Goal: Register for event/course

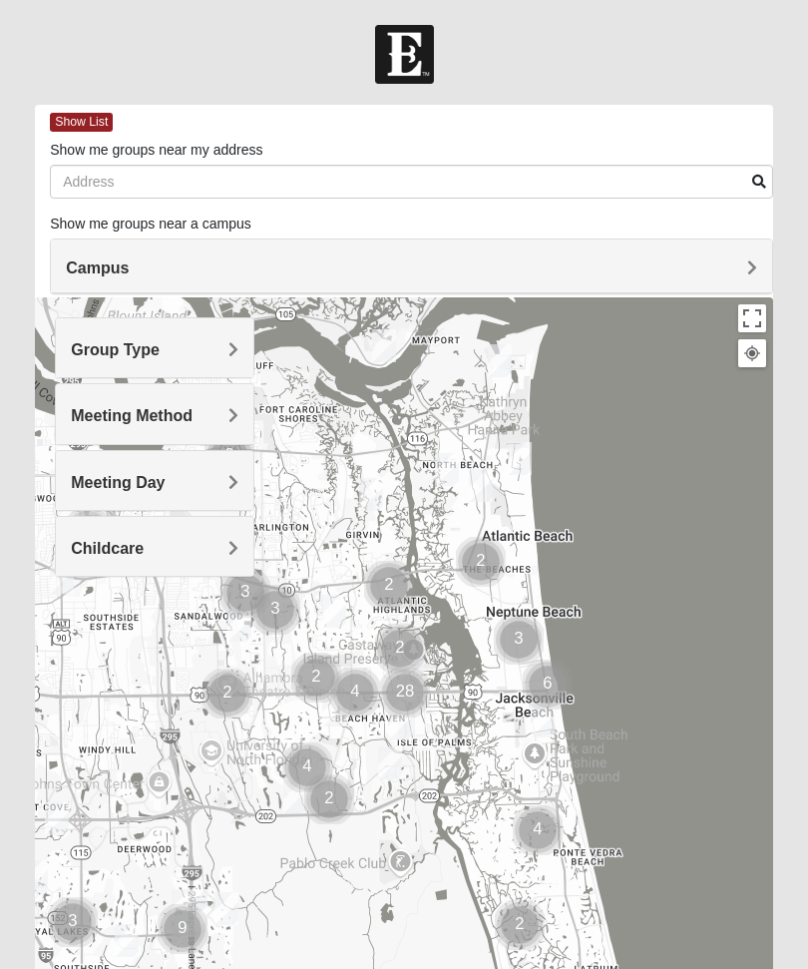
click at [106, 418] on span "Meeting Method" at bounding box center [132, 415] width 122 height 17
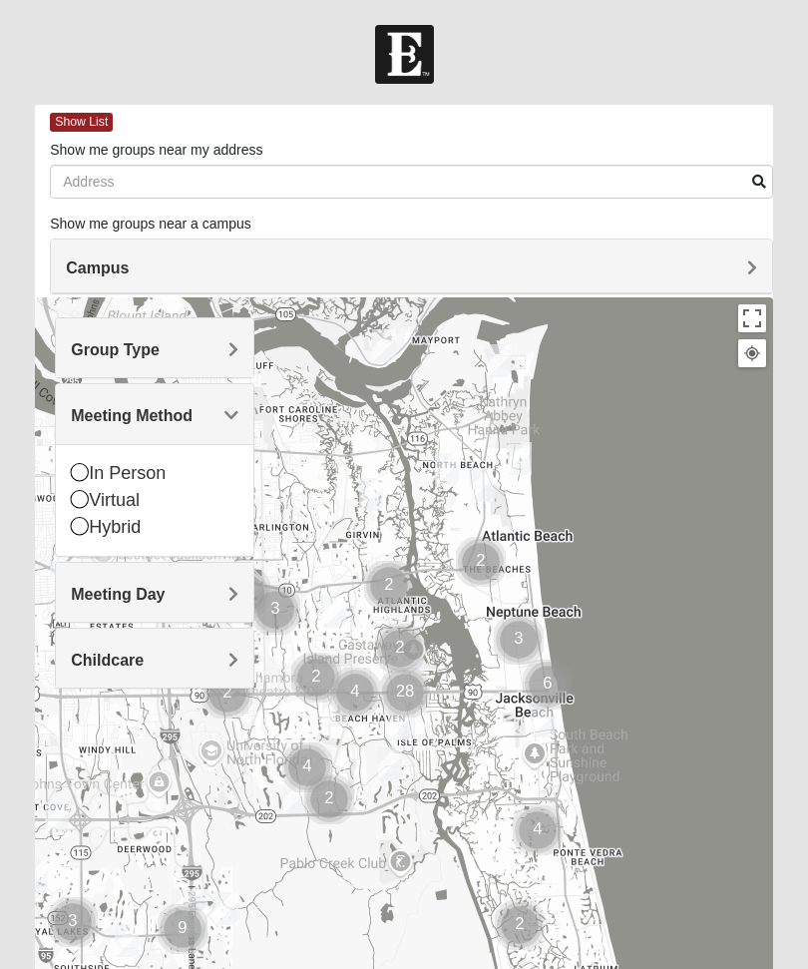
click at [86, 475] on icon at bounding box center [80, 472] width 18 height 18
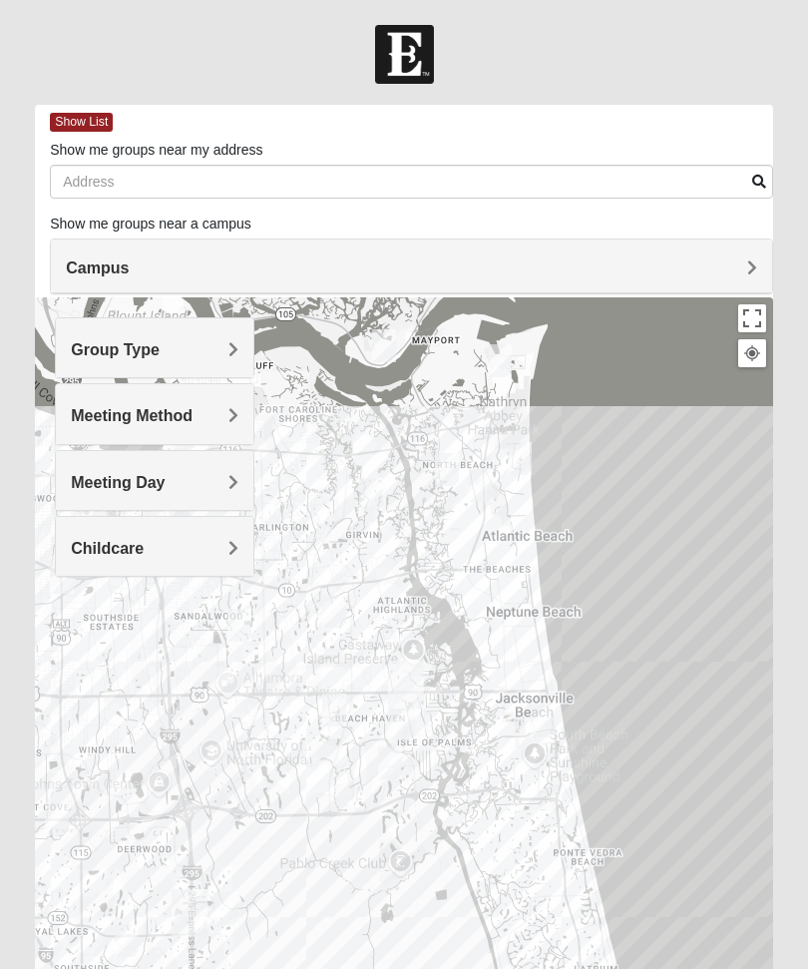
click at [116, 502] on div "Meeting Day" at bounding box center [155, 480] width 198 height 59
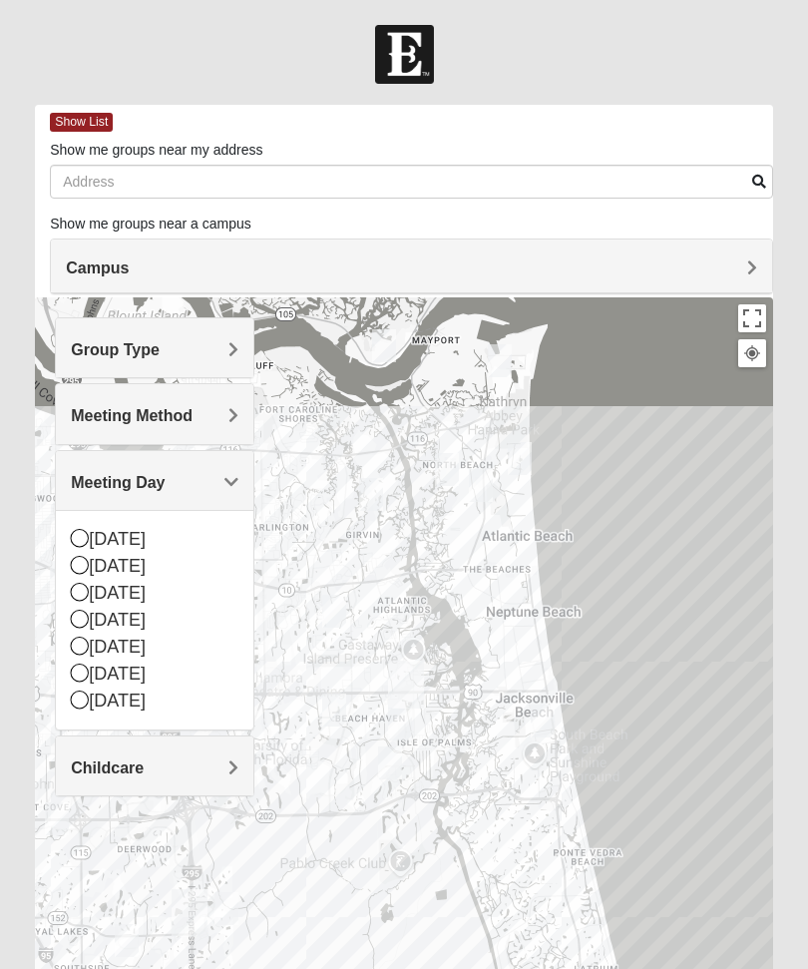
click at [109, 359] on div "Group Type" at bounding box center [155, 347] width 198 height 59
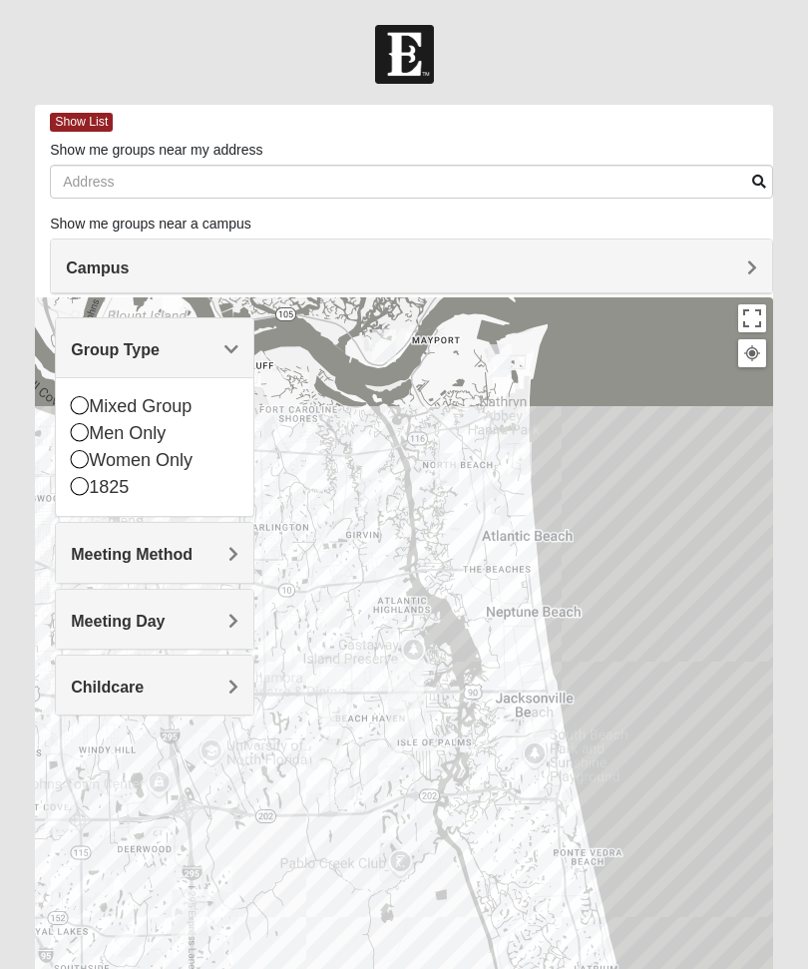
click at [85, 402] on icon at bounding box center [80, 405] width 18 height 18
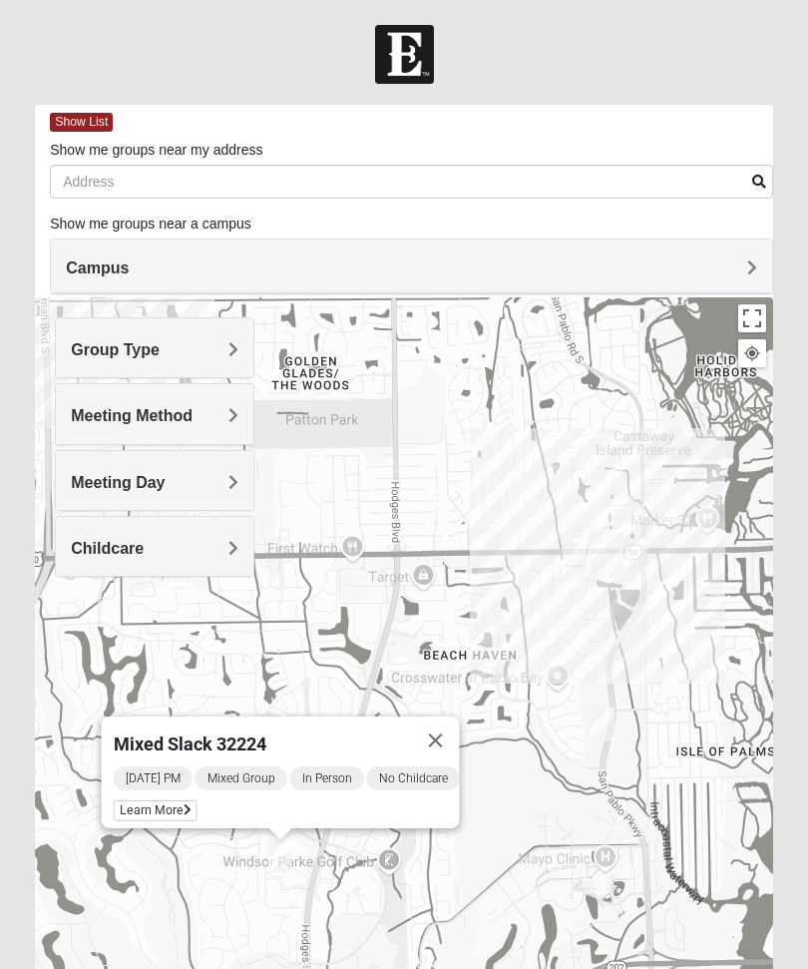
click at [154, 802] on span "Learn More" at bounding box center [156, 810] width 84 height 21
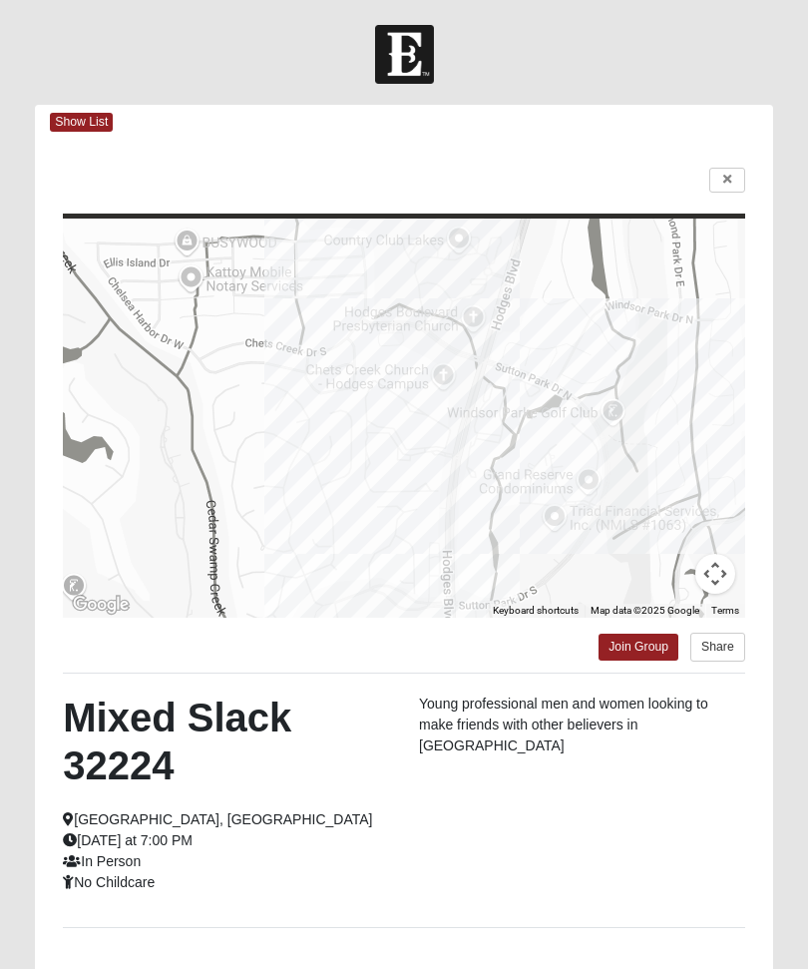
click at [638, 648] on link "Join Group" at bounding box center [639, 646] width 80 height 27
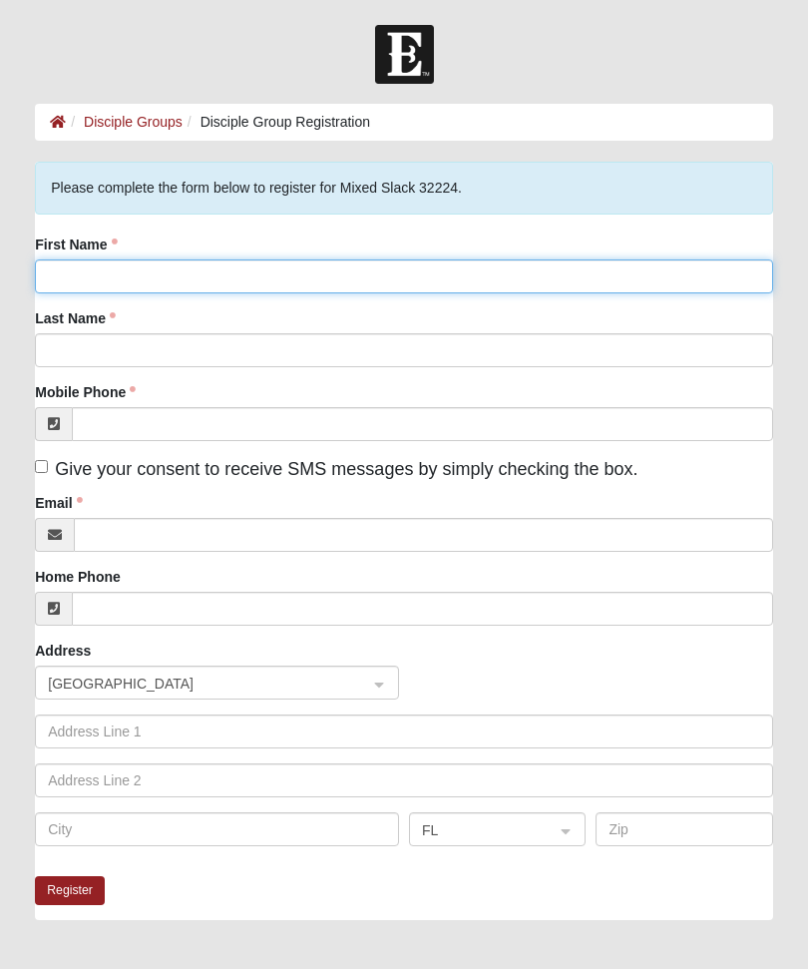
click at [80, 277] on input "First Name" at bounding box center [404, 276] width 738 height 34
type input "[PERSON_NAME]"
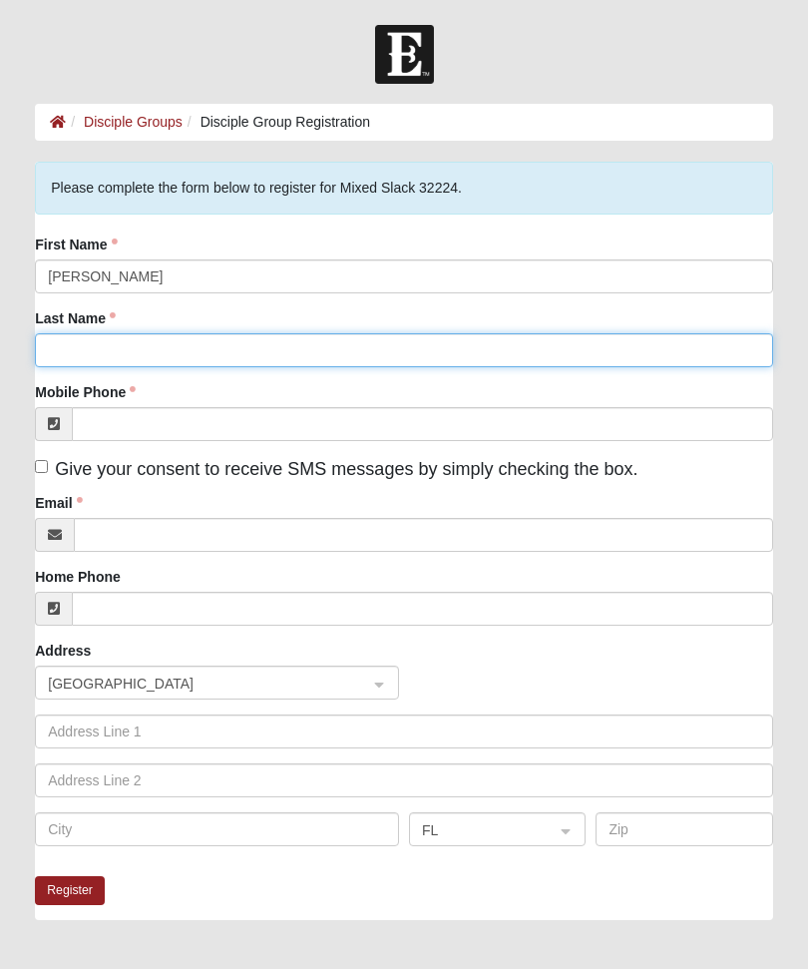
type input "[PERSON_NAME]"
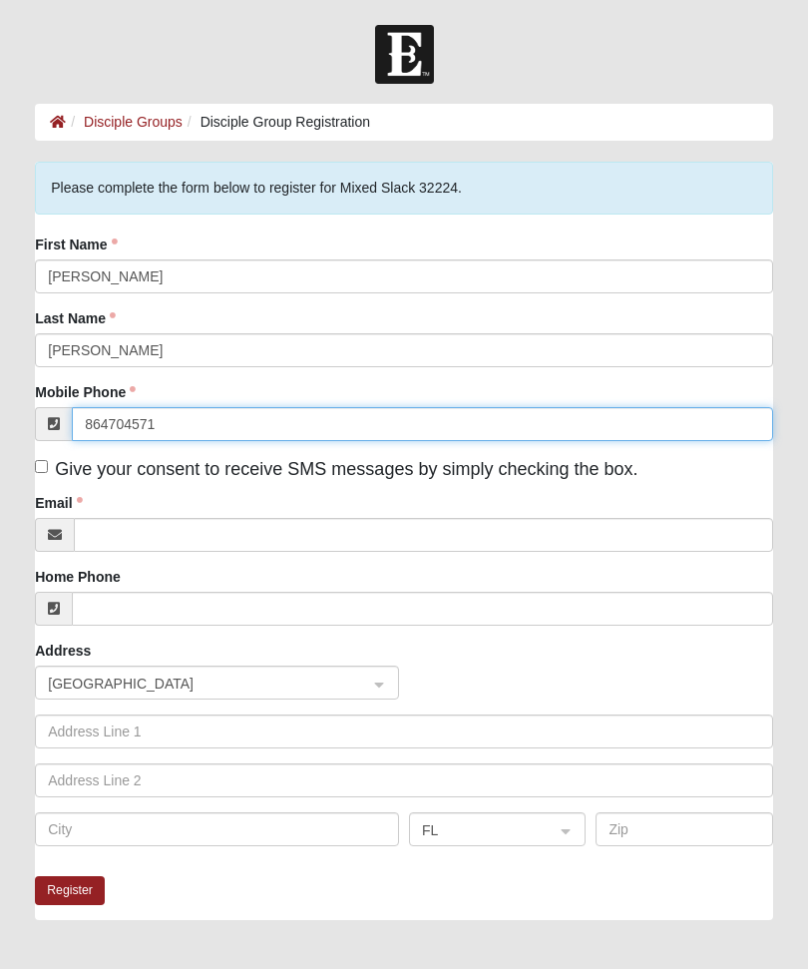
type input "[PHONE_NUMBER]"
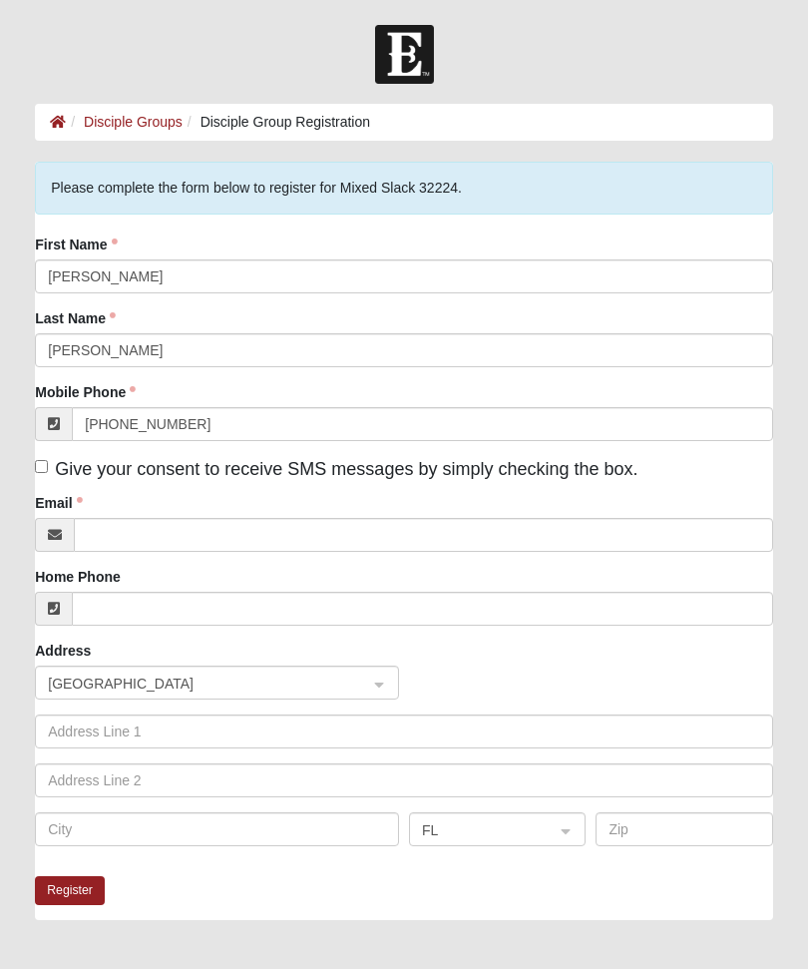
click at [48, 461] on input "Give your consent to receive SMS messages by simply checking the box." at bounding box center [41, 466] width 13 height 13
checkbox input "true"
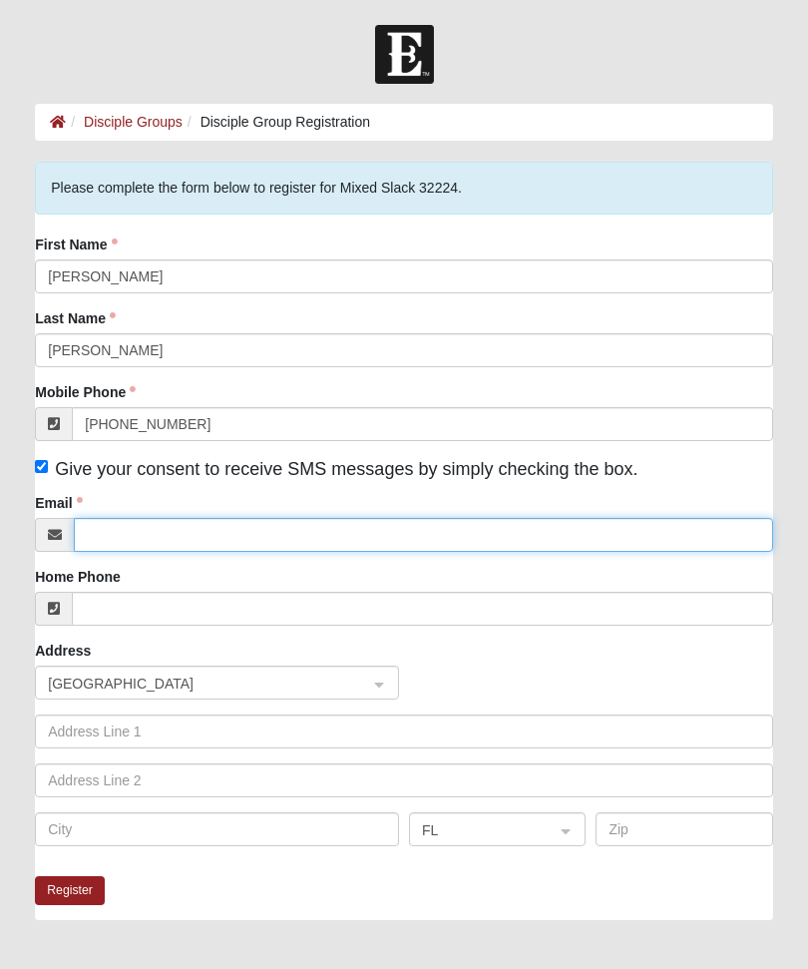
click at [134, 529] on input "Email" at bounding box center [423, 535] width 699 height 34
type input "kristen.taylor83@gmail.com"
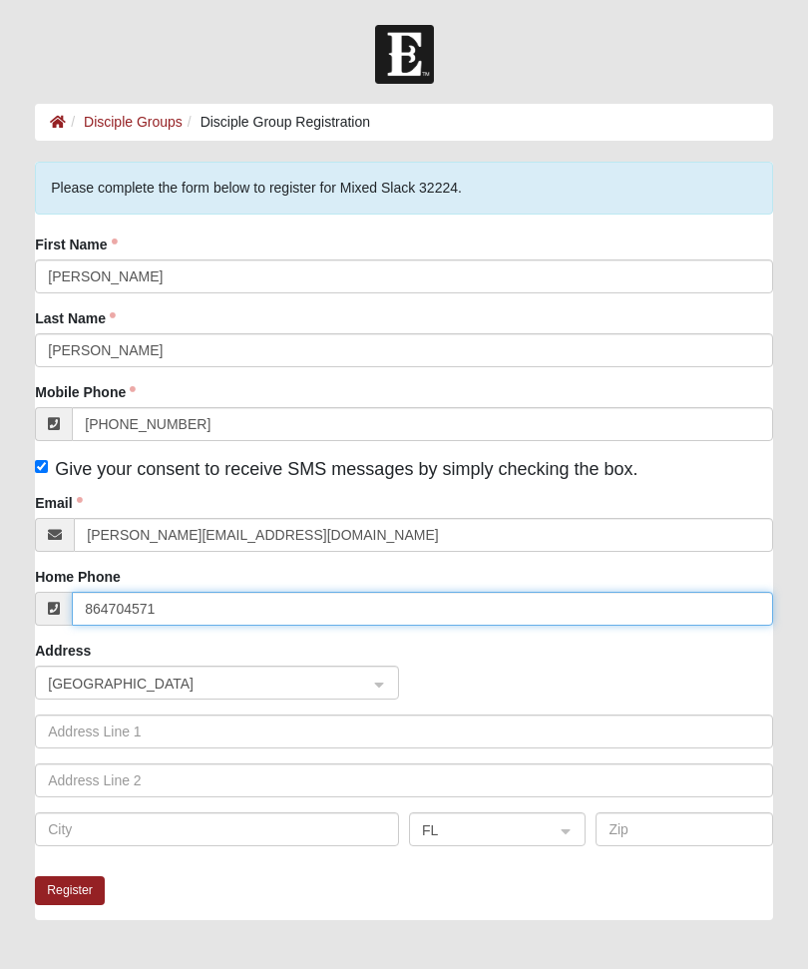
type input "(864) 704-5716"
click input "submit" at bounding box center [0, 0] width 0 height 0
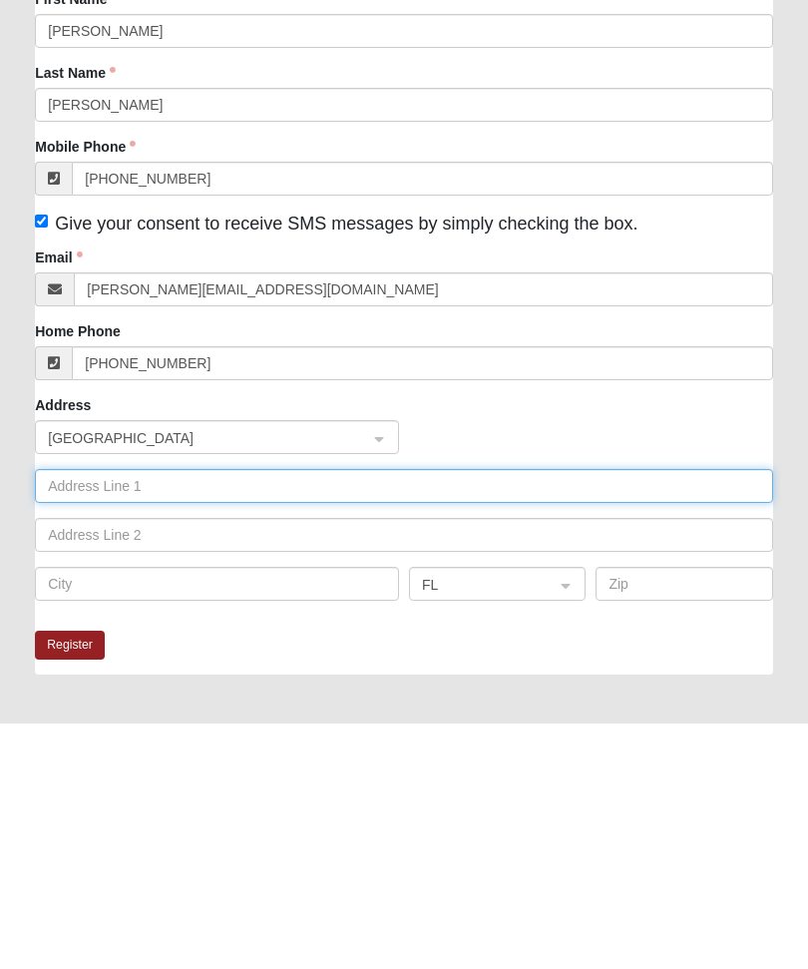
click at [84, 714] on input "text" at bounding box center [404, 731] width 738 height 34
type input "4208 Laurel Oak Way"
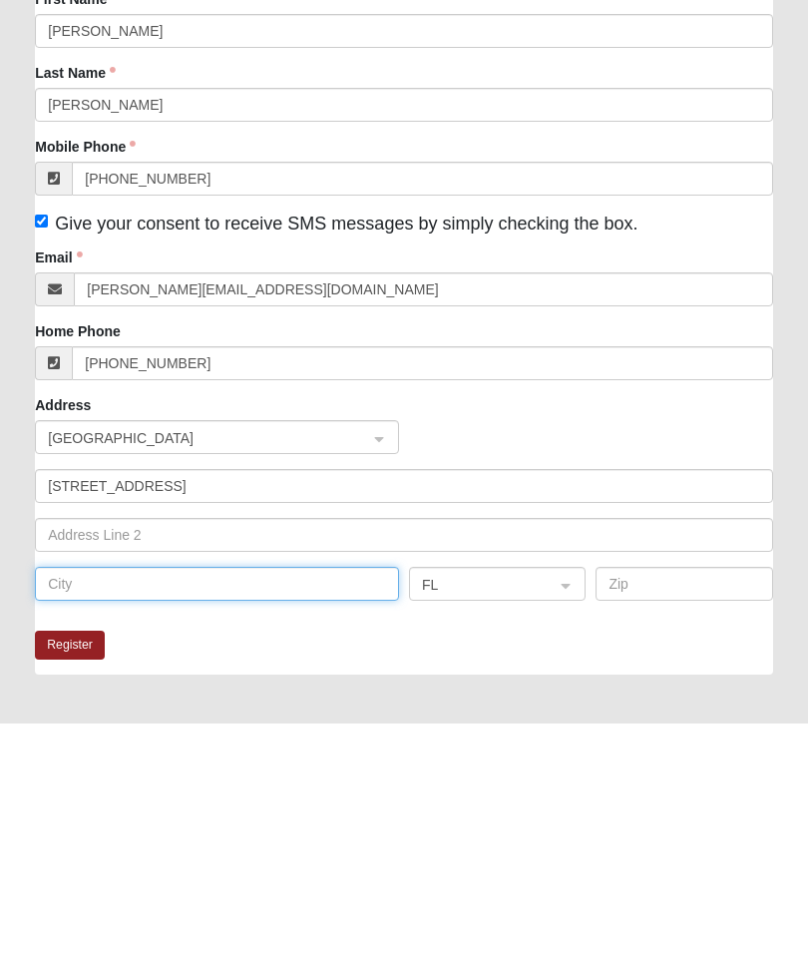
click at [66, 812] on input "text" at bounding box center [217, 829] width 364 height 34
type input "Ponte Vedra Beach"
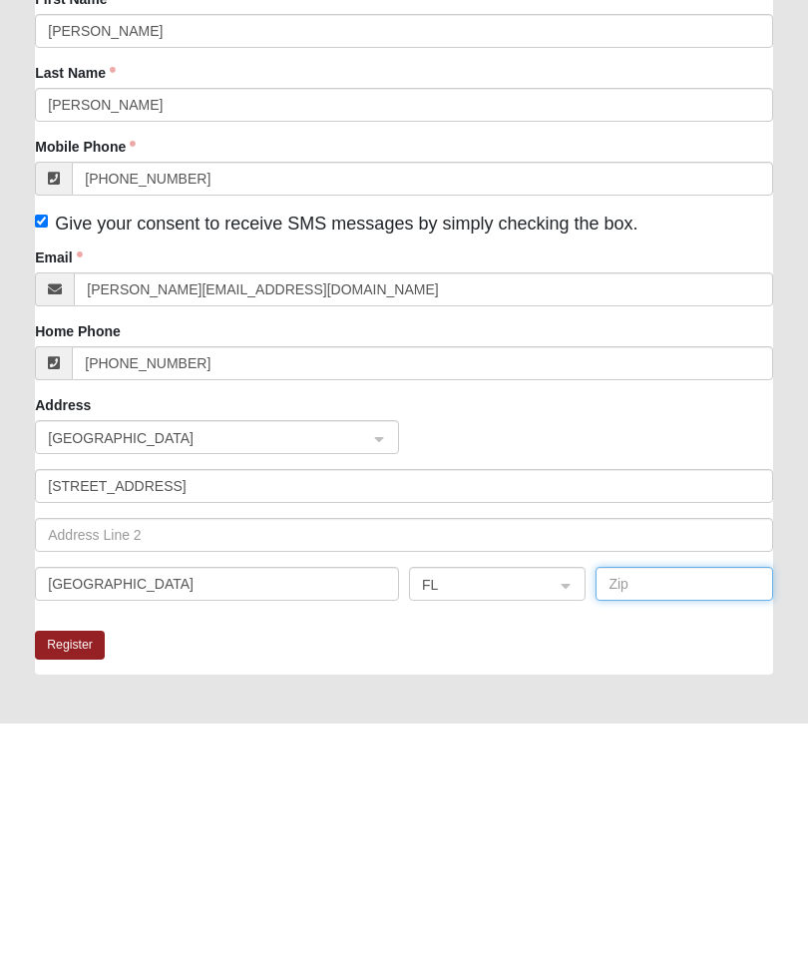
click at [666, 812] on input "text" at bounding box center [684, 829] width 177 height 34
type input "32082"
click input "submit" at bounding box center [0, 0] width 0 height 0
click at [66, 876] on button "Register" at bounding box center [70, 890] width 70 height 29
